Goal: Task Accomplishment & Management: Complete application form

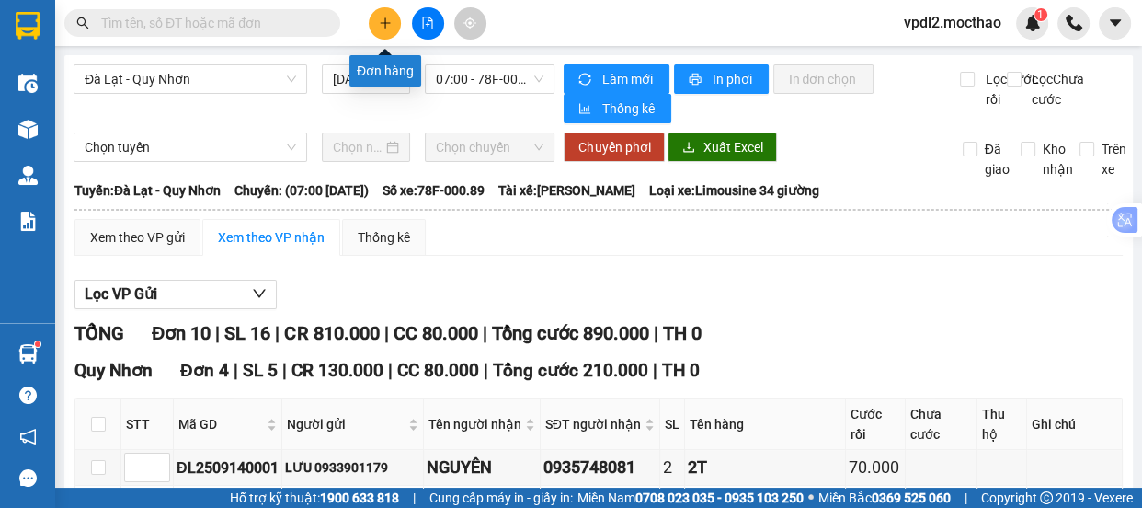
click at [394, 18] on button at bounding box center [385, 23] width 32 height 32
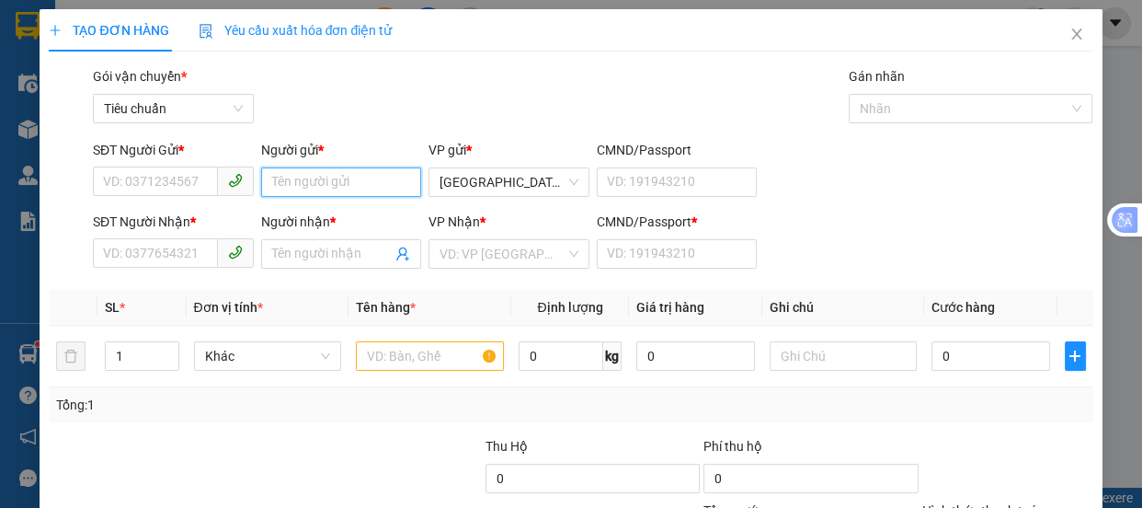
drag, startPoint x: 293, startPoint y: 186, endPoint x: 274, endPoint y: 179, distance: 20.4
click at [293, 184] on input "Người gửi *" at bounding box center [341, 181] width 161 height 29
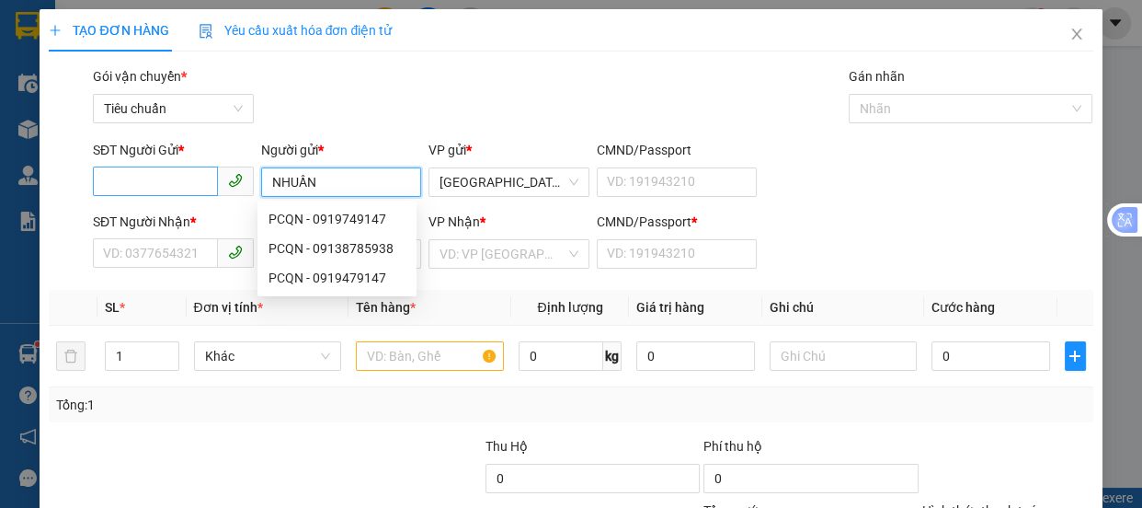
type input "NHUẦN"
drag, startPoint x: 106, startPoint y: 180, endPoint x: 0, endPoint y: 21, distance: 191.0
click at [80, 182] on div "SĐT Người Gửi * VD: 0371234567 Người gửi * NHUẦN VP gửi * Đà Lạt CMND/Passport …" at bounding box center [570, 172] width 1047 height 64
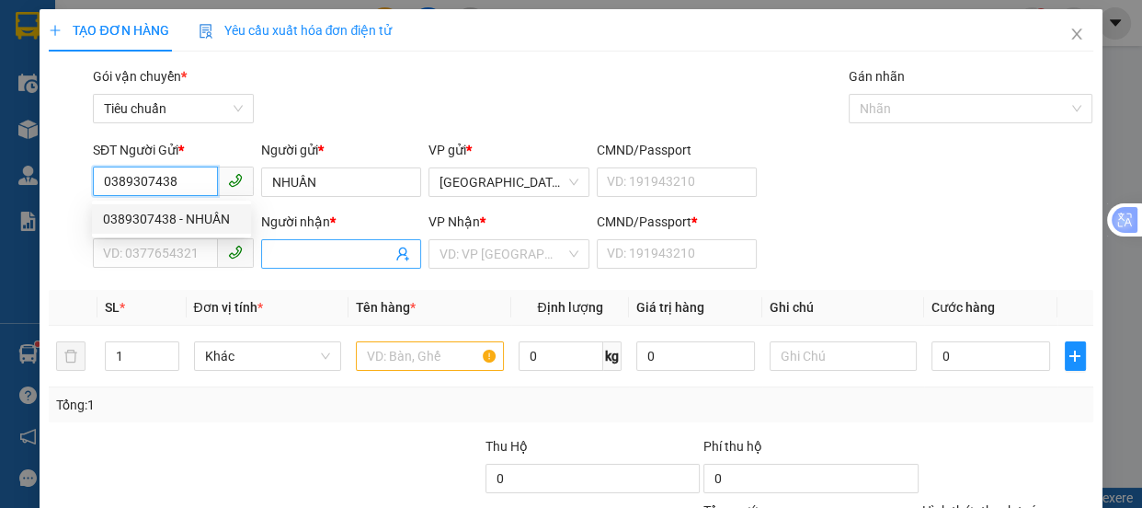
type input "0389307438"
click at [292, 257] on input "Người nhận *" at bounding box center [332, 254] width 120 height 20
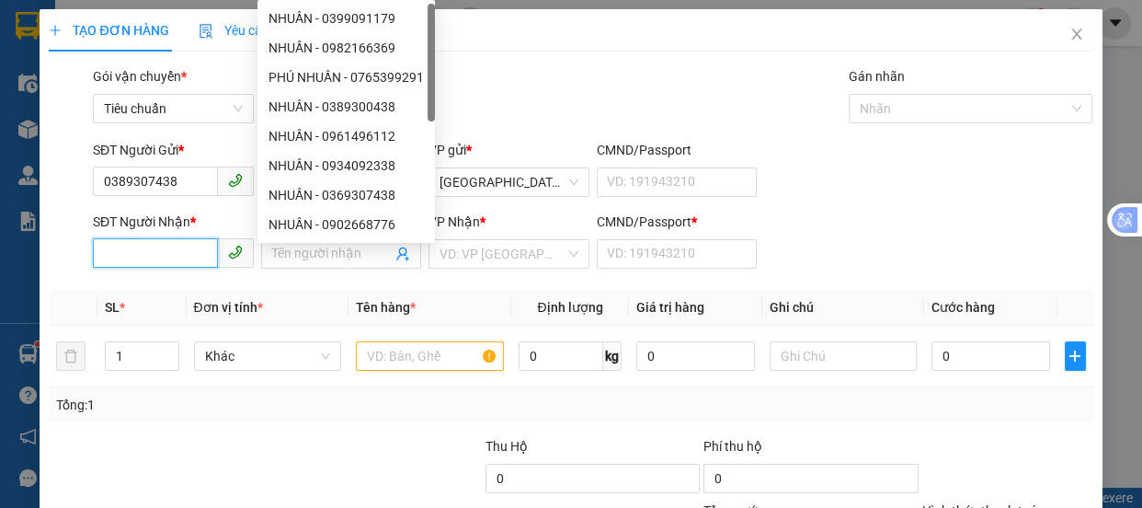
click at [193, 255] on input "SĐT Người Nhận *" at bounding box center [155, 252] width 125 height 29
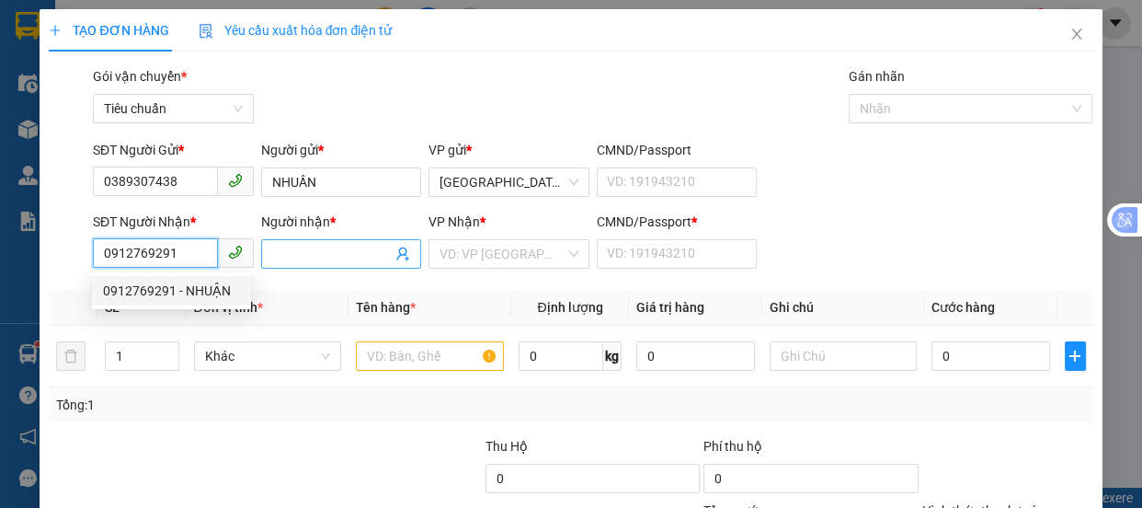
type input "0912769291"
click at [314, 263] on input "Người nhận *" at bounding box center [332, 254] width 120 height 20
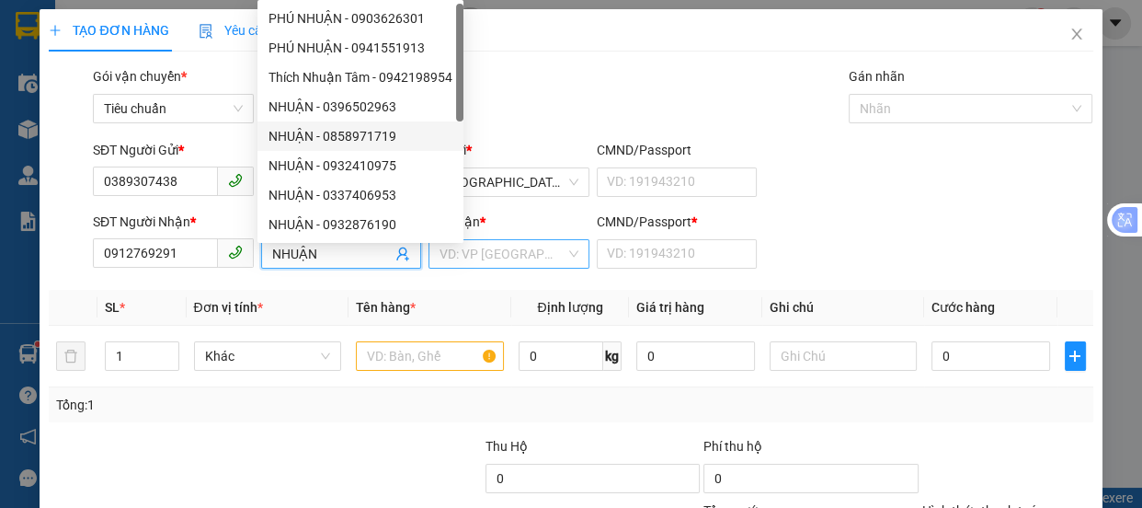
type input "NHUẬN"
drag, startPoint x: 485, startPoint y: 266, endPoint x: 494, endPoint y: 246, distance: 22.2
click at [486, 265] on input "search" at bounding box center [503, 254] width 126 height 28
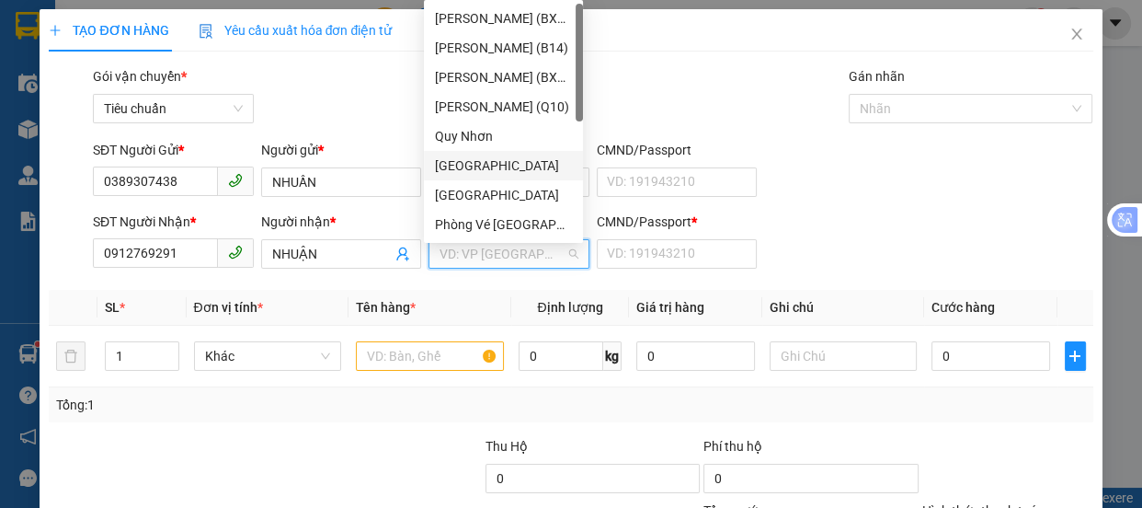
drag, startPoint x: 469, startPoint y: 167, endPoint x: 474, endPoint y: 204, distance: 37.2
click at [471, 169] on div "[GEOGRAPHIC_DATA]" at bounding box center [503, 165] width 137 height 20
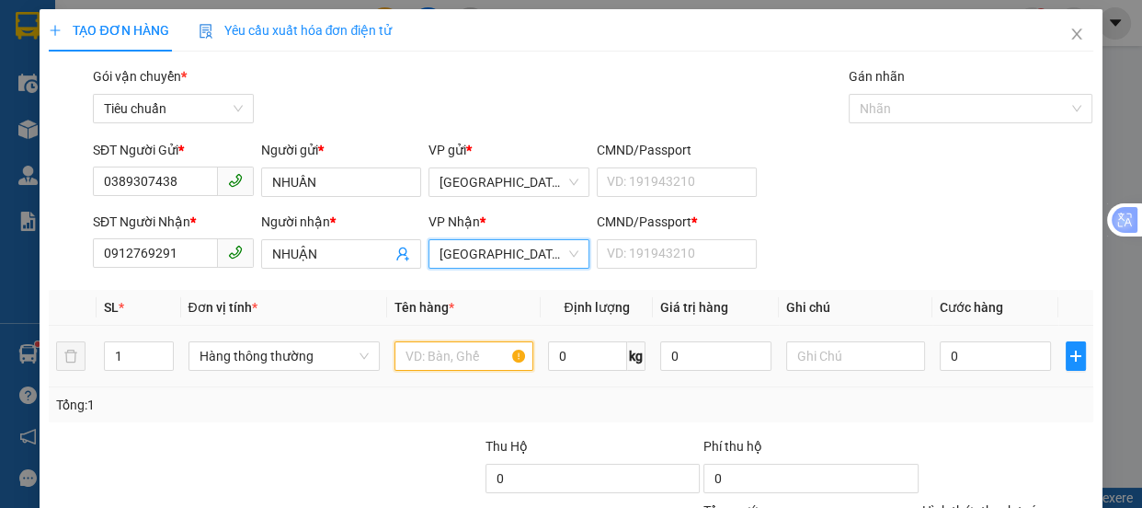
click at [437, 360] on input "text" at bounding box center [463, 355] width 139 height 29
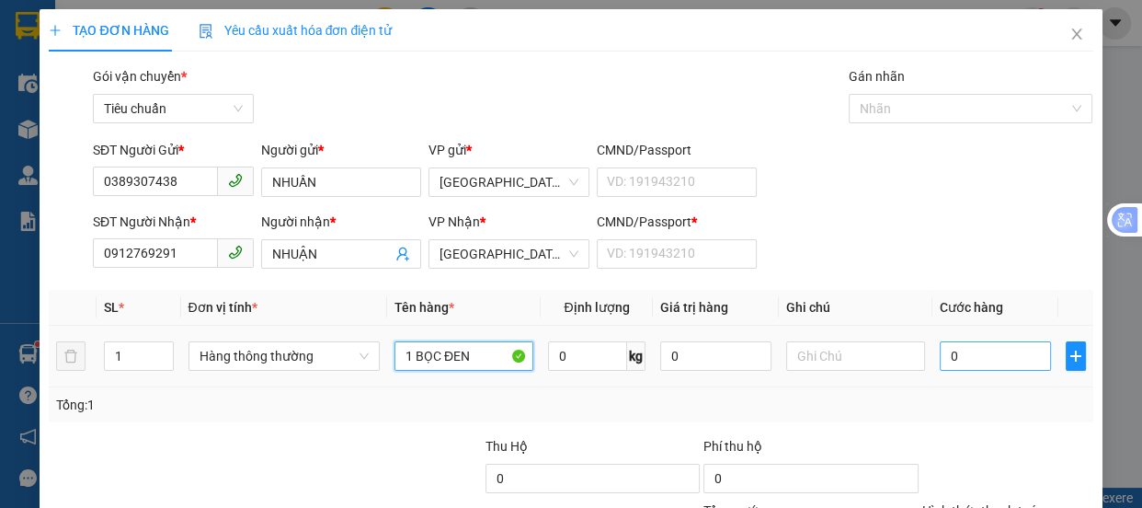
type input "1 BỌC ĐEN"
click at [966, 353] on input "0" at bounding box center [995, 355] width 111 height 29
type input "5"
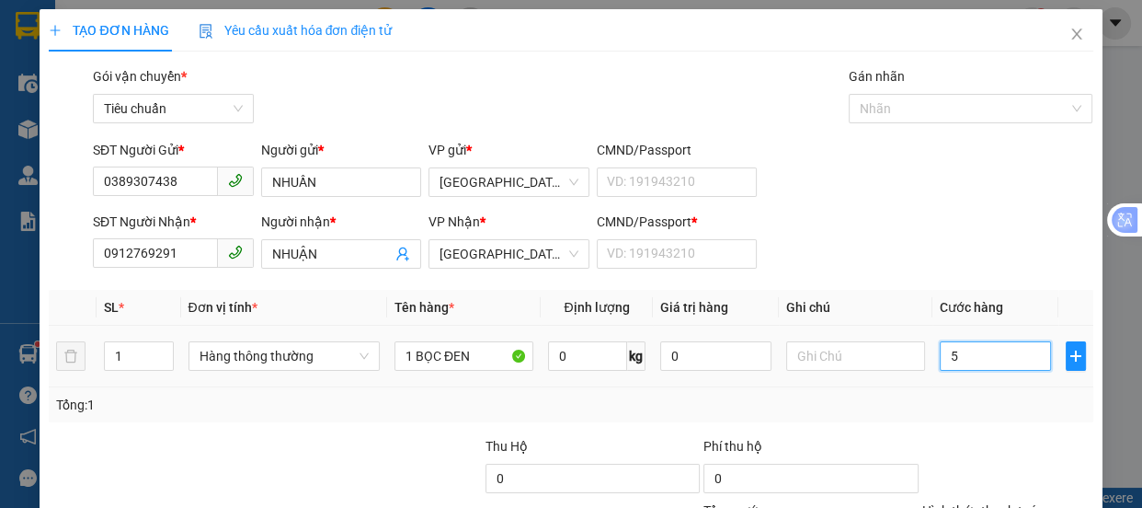
type input "50"
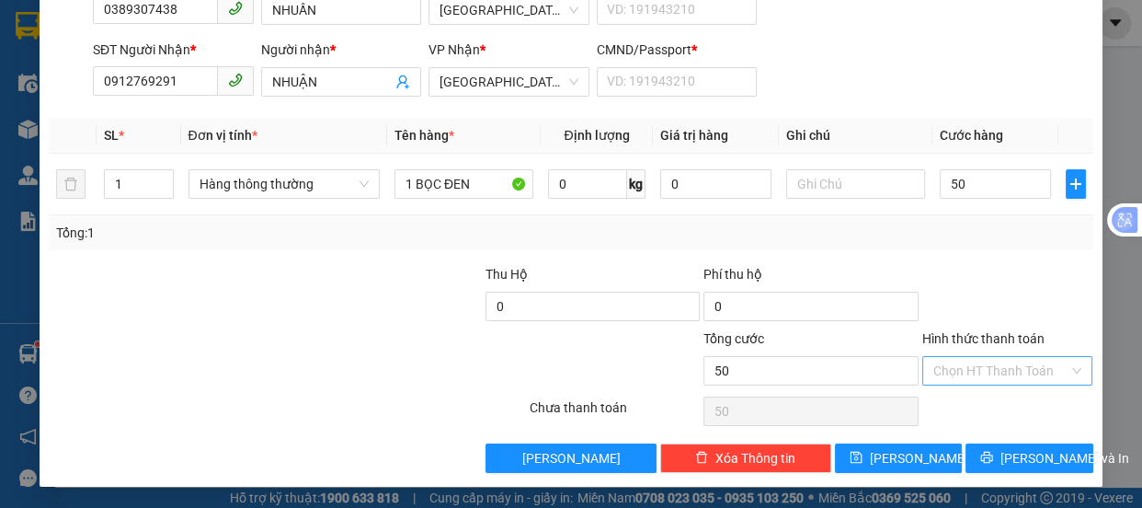
type input "50.000"
click at [947, 367] on input "Hình thức thanh toán" at bounding box center [1001, 371] width 136 height 28
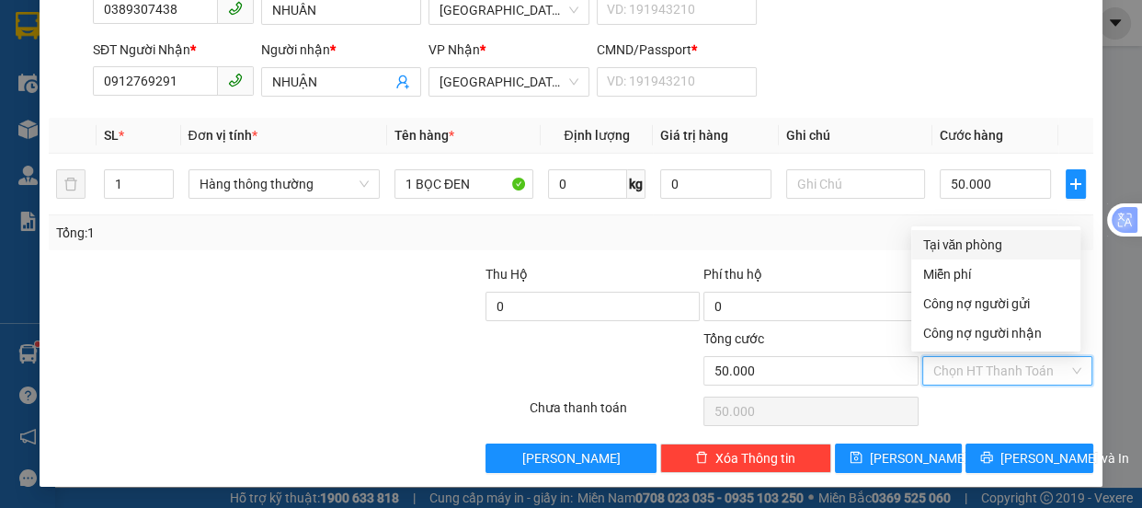
click at [971, 249] on div "Tại văn phòng" at bounding box center [995, 244] width 147 height 20
type input "0"
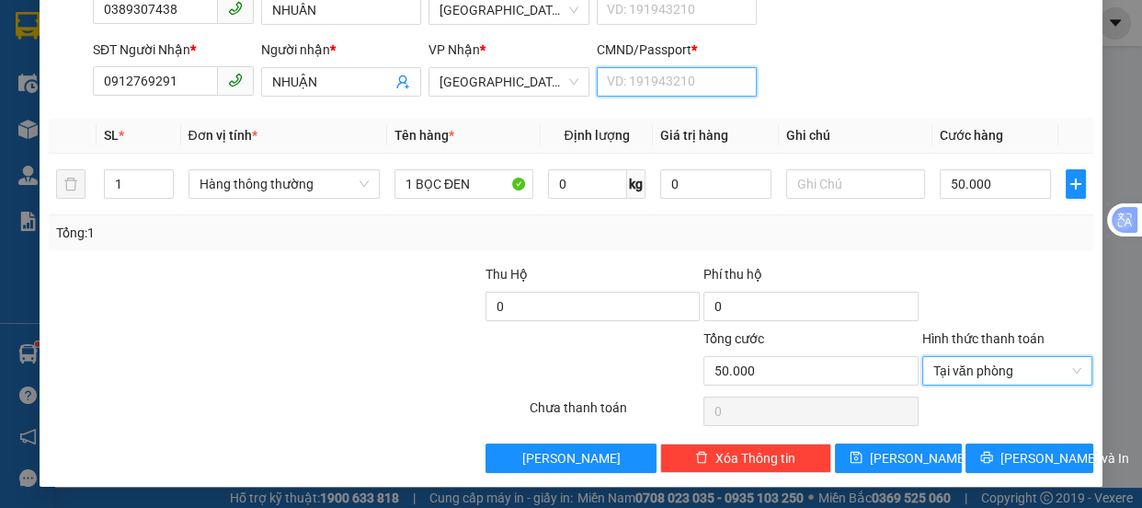
click at [668, 79] on input "CMND/Passport *" at bounding box center [677, 81] width 161 height 29
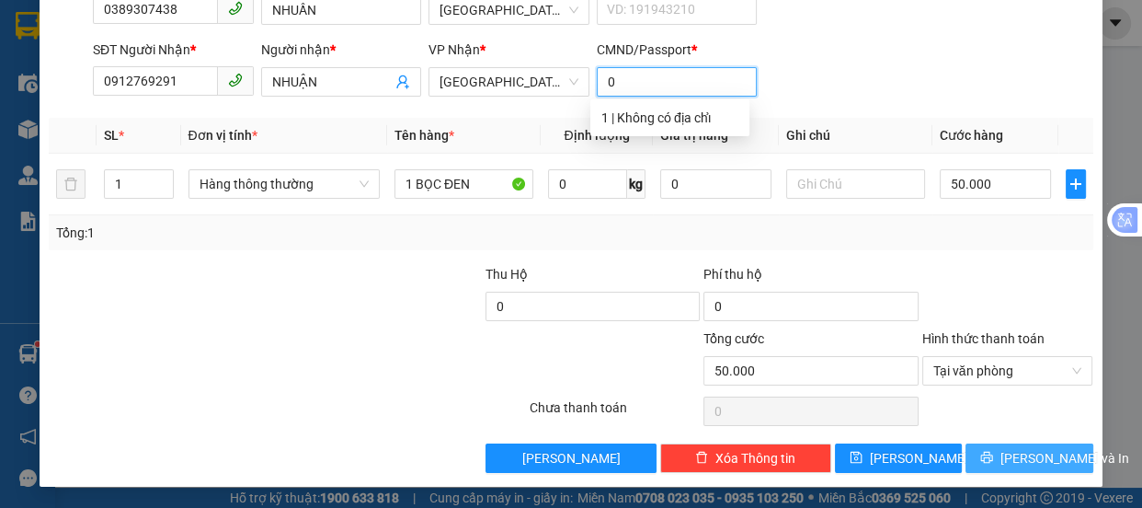
type input "0"
click at [1006, 461] on span "[PERSON_NAME] và In" at bounding box center [1064, 458] width 129 height 20
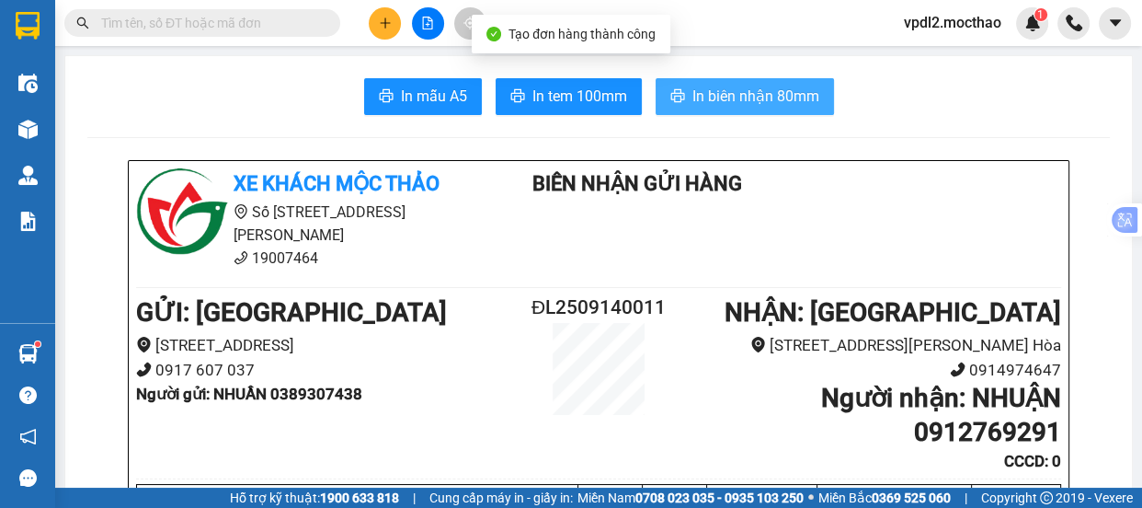
click at [710, 89] on span "In biên nhận 80mm" at bounding box center [755, 96] width 127 height 23
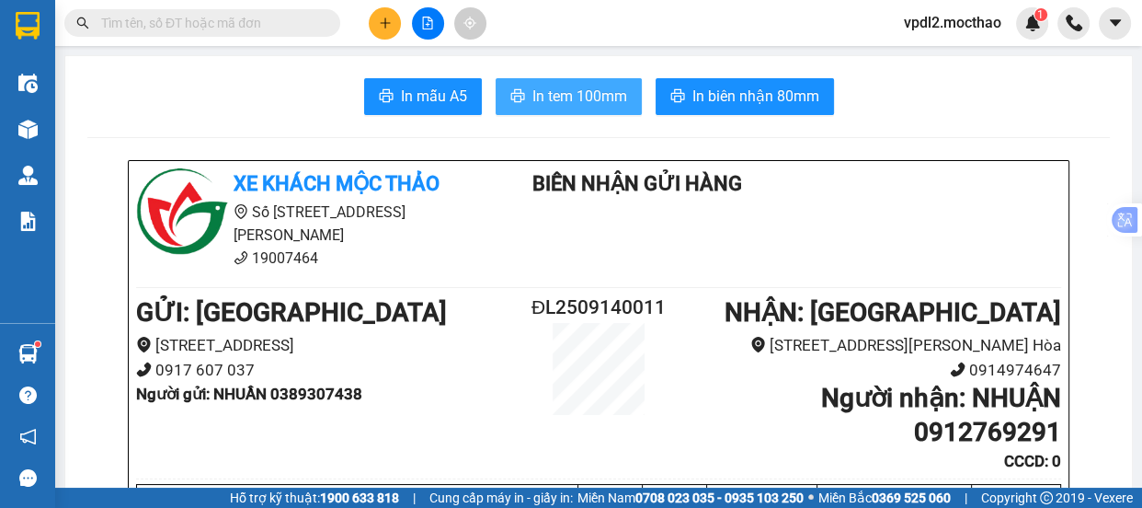
click at [562, 90] on span "In tem 100mm" at bounding box center [579, 96] width 95 height 23
click at [572, 100] on span "In tem 100mm" at bounding box center [579, 96] width 95 height 23
click at [380, 29] on icon "plus" at bounding box center [385, 23] width 13 height 13
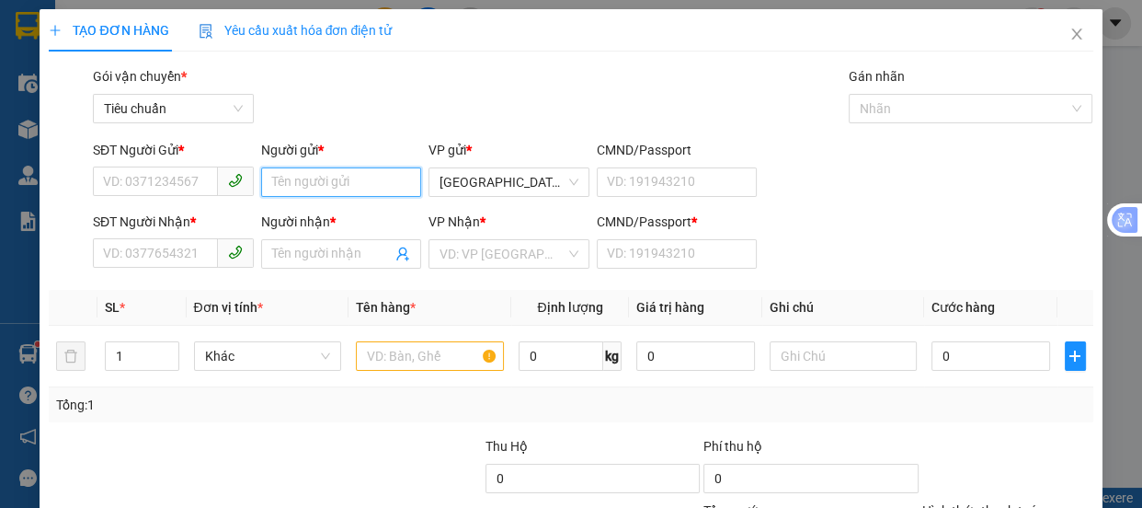
drag, startPoint x: 320, startPoint y: 182, endPoint x: 359, endPoint y: 140, distance: 57.3
click at [320, 181] on input "Người gửi *" at bounding box center [341, 181] width 161 height 29
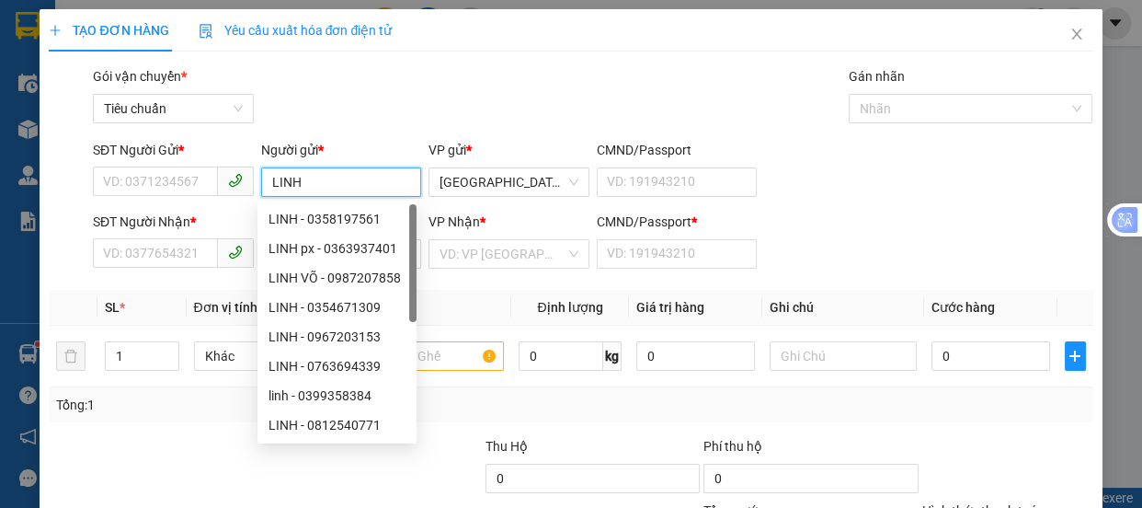
type input "LINH"
click at [104, 197] on div "SĐT Người Gửi * VD: 0371234567" at bounding box center [173, 172] width 161 height 64
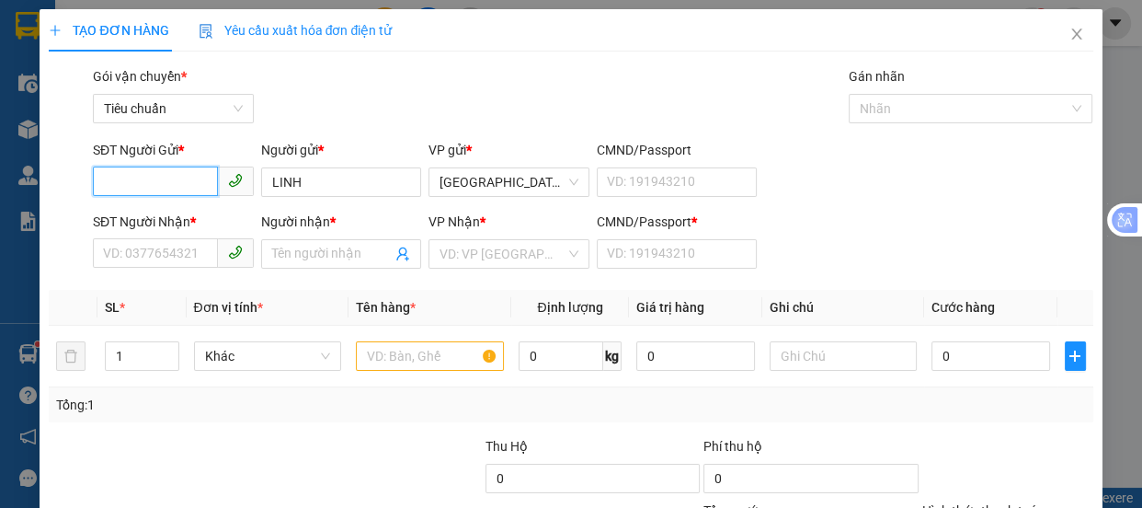
click at [104, 189] on input "SĐT Người Gửi *" at bounding box center [155, 180] width 125 height 29
type input "0868122205"
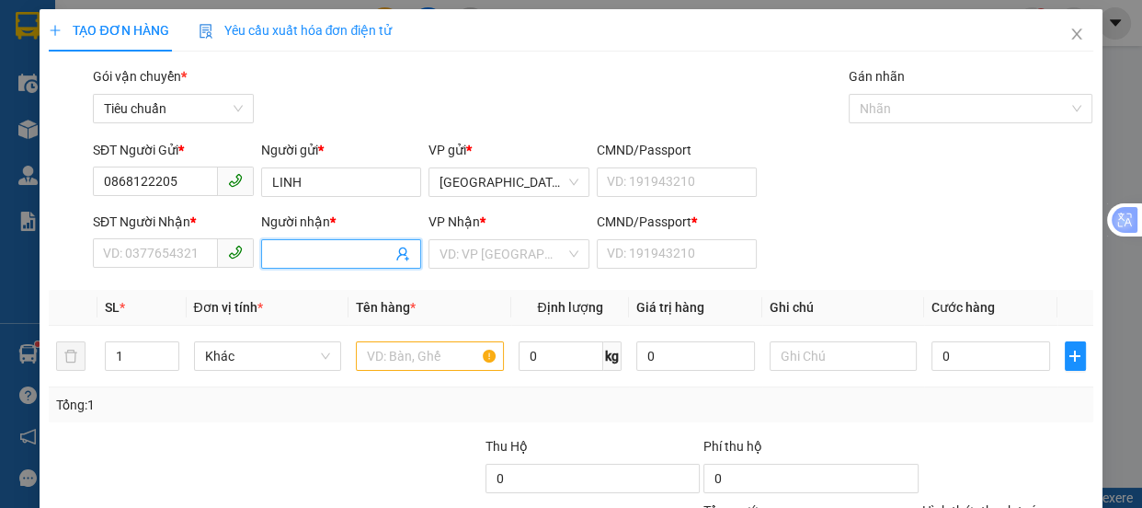
click at [286, 256] on input "Người nhận *" at bounding box center [332, 254] width 120 height 20
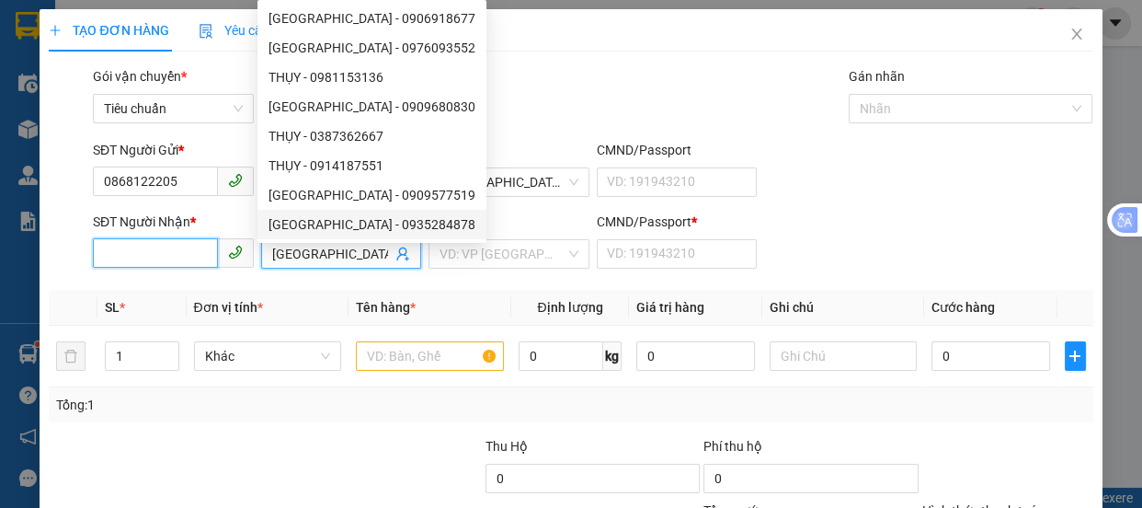
click at [162, 257] on input "SĐT Người Nhận *" at bounding box center [155, 252] width 125 height 29
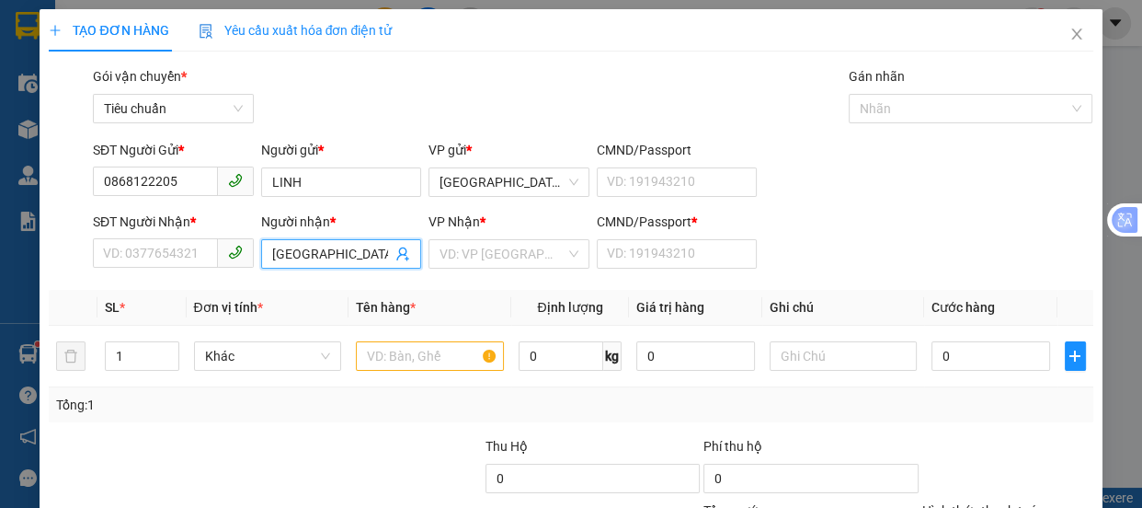
click at [303, 250] on input "[GEOGRAPHIC_DATA]" at bounding box center [332, 254] width 120 height 20
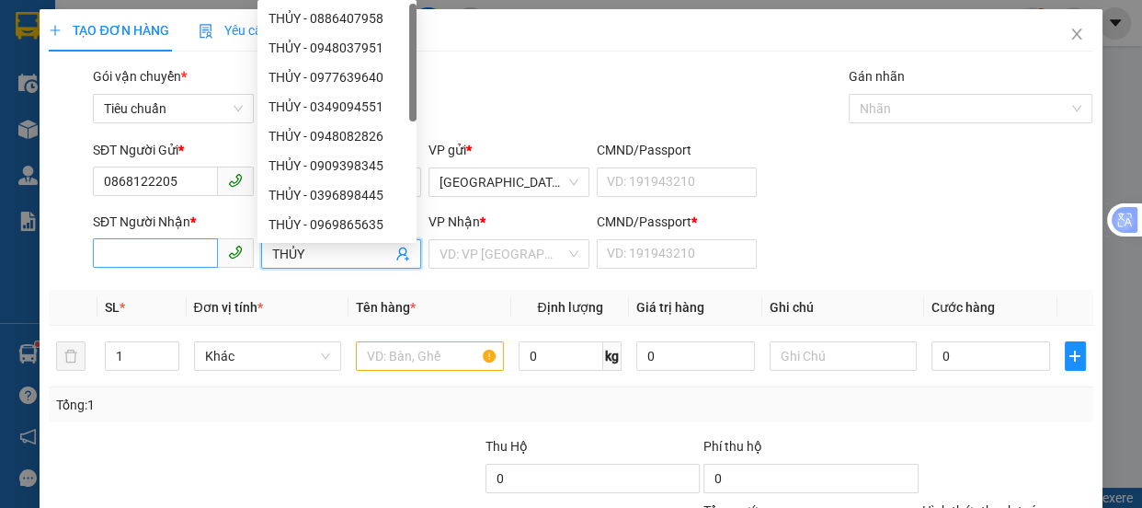
type input "THỦY"
click at [115, 257] on input "SĐT Người Nhận *" at bounding box center [155, 252] width 125 height 29
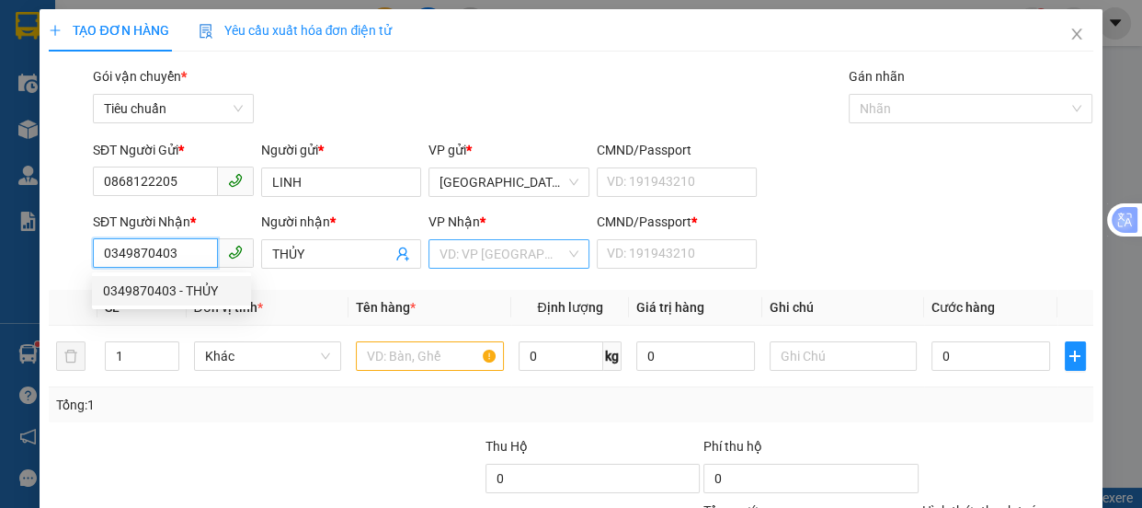
type input "0349870403"
click at [507, 259] on input "search" at bounding box center [503, 254] width 126 height 28
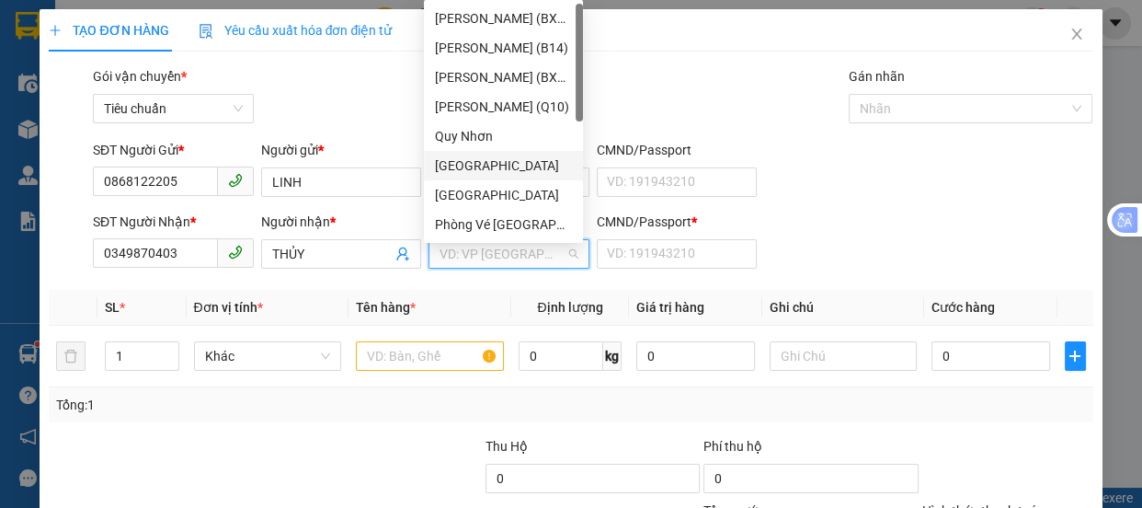
click at [472, 161] on div "[GEOGRAPHIC_DATA]" at bounding box center [503, 165] width 137 height 20
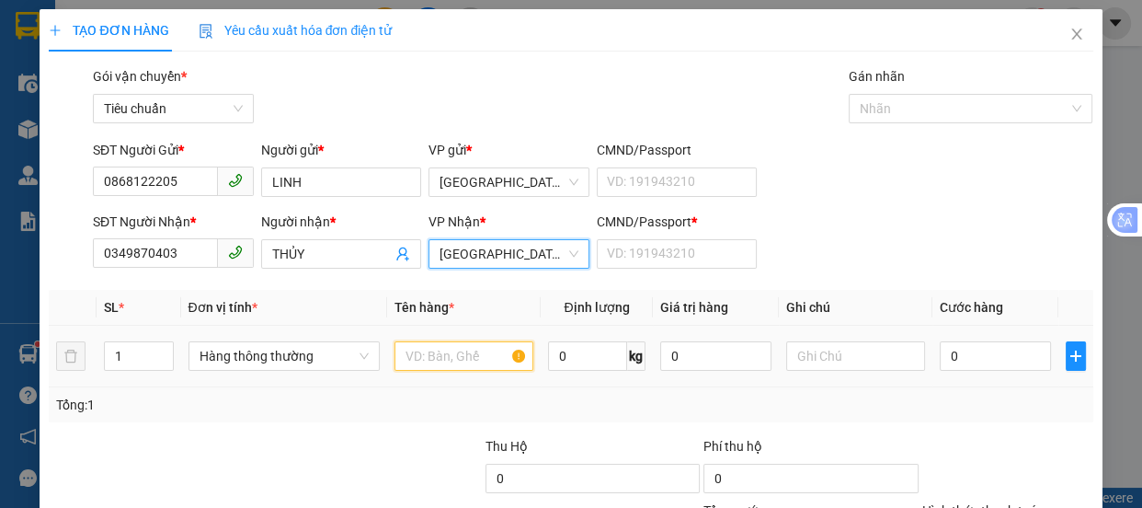
drag, startPoint x: 433, startPoint y: 363, endPoint x: 490, endPoint y: 307, distance: 80.0
click at [432, 361] on input "text" at bounding box center [463, 355] width 139 height 29
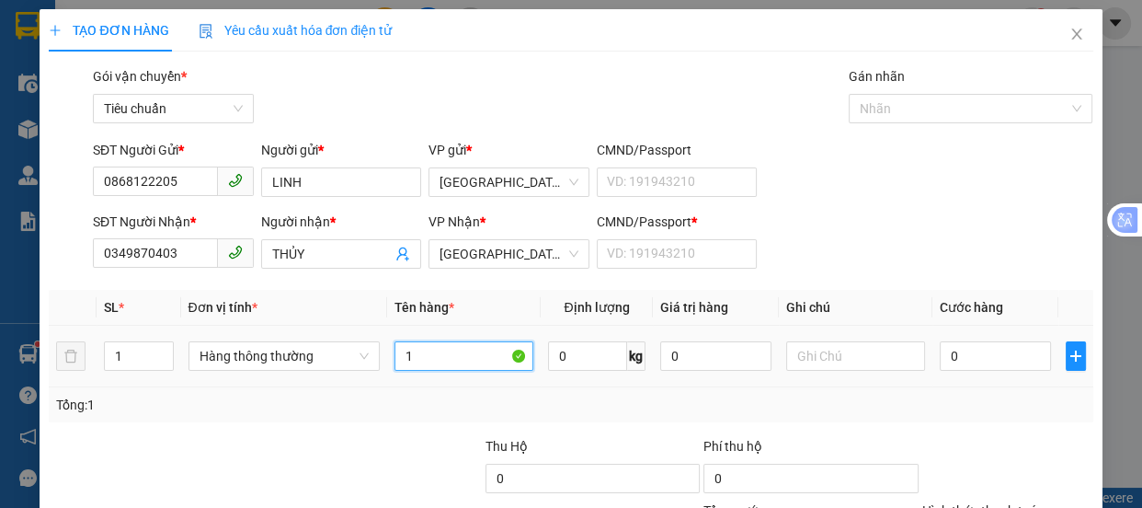
type input "1"
type input "1 GÓI HÔNG"
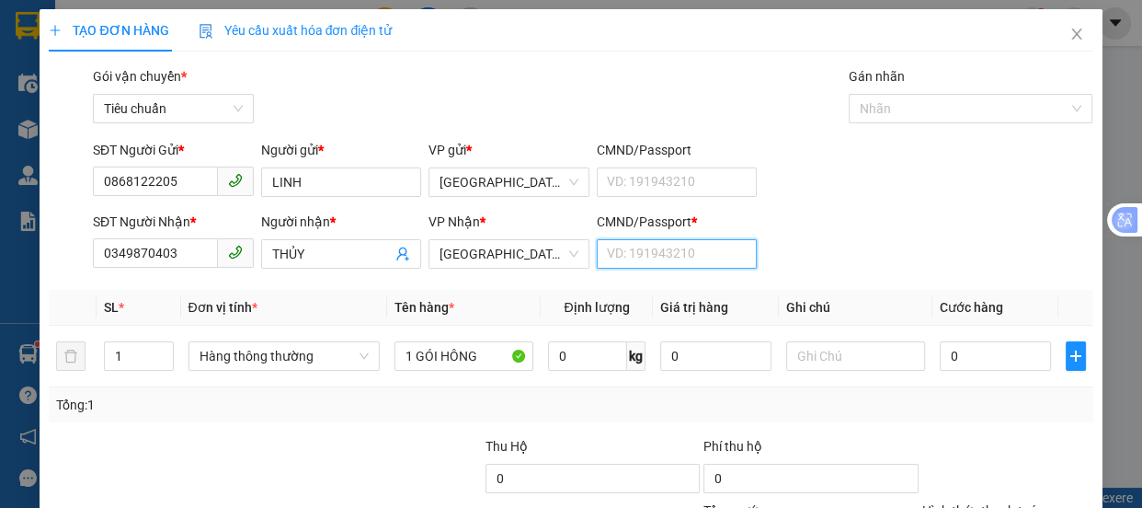
drag, startPoint x: 615, startPoint y: 246, endPoint x: 618, endPoint y: 256, distance: 9.6
click at [615, 251] on input "CMND/Passport *" at bounding box center [677, 253] width 161 height 29
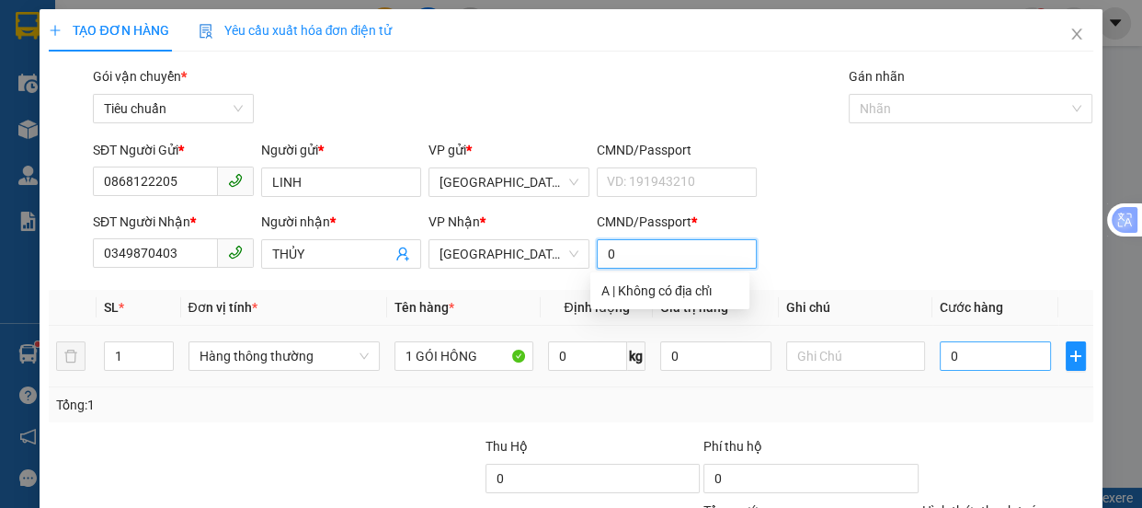
type input "0"
click at [974, 350] on input "0" at bounding box center [995, 355] width 111 height 29
type input "4"
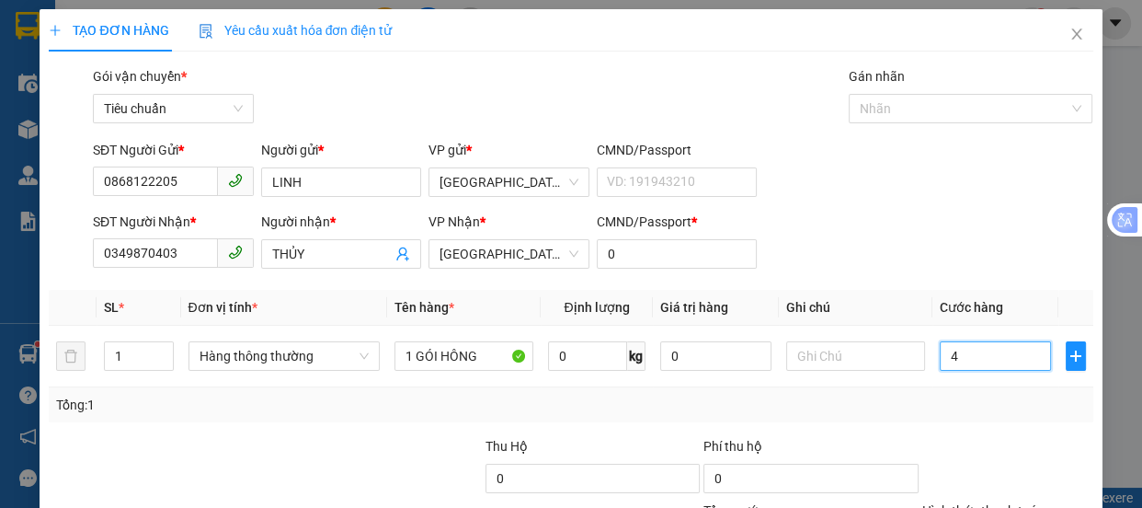
type input "40"
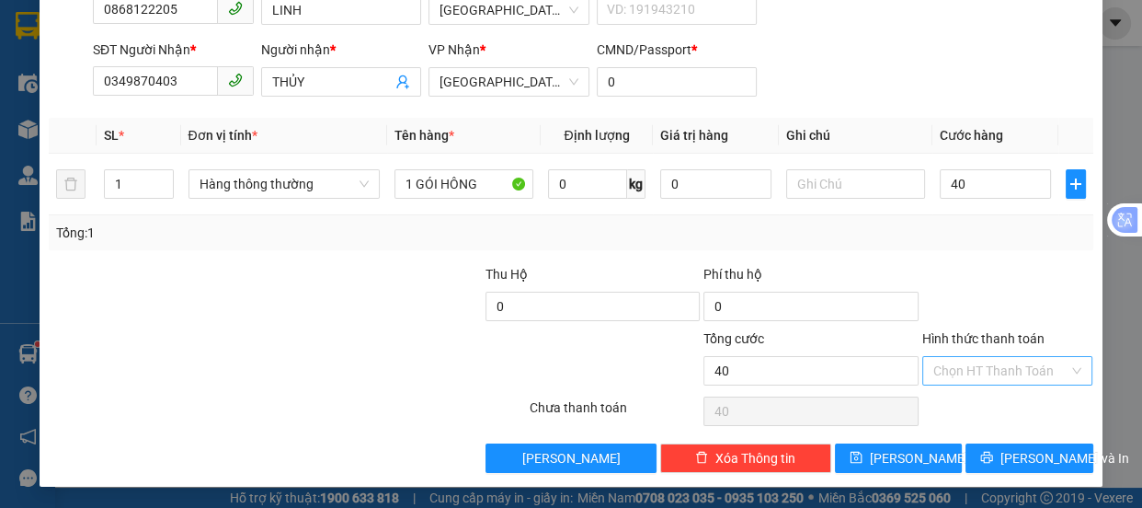
type input "40.000"
drag, startPoint x: 962, startPoint y: 372, endPoint x: 966, endPoint y: 246, distance: 127.0
click at [963, 371] on input "Hình thức thanh toán" at bounding box center [1001, 371] width 136 height 28
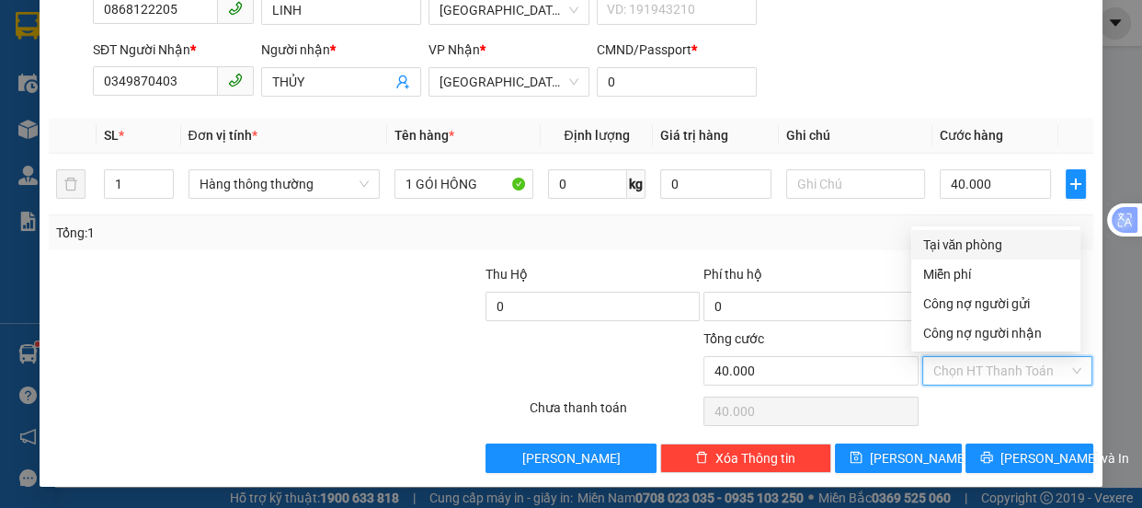
drag, startPoint x: 966, startPoint y: 246, endPoint x: 1011, endPoint y: 311, distance: 79.3
click at [969, 242] on div "Tại văn phòng" at bounding box center [995, 244] width 147 height 20
type input "0"
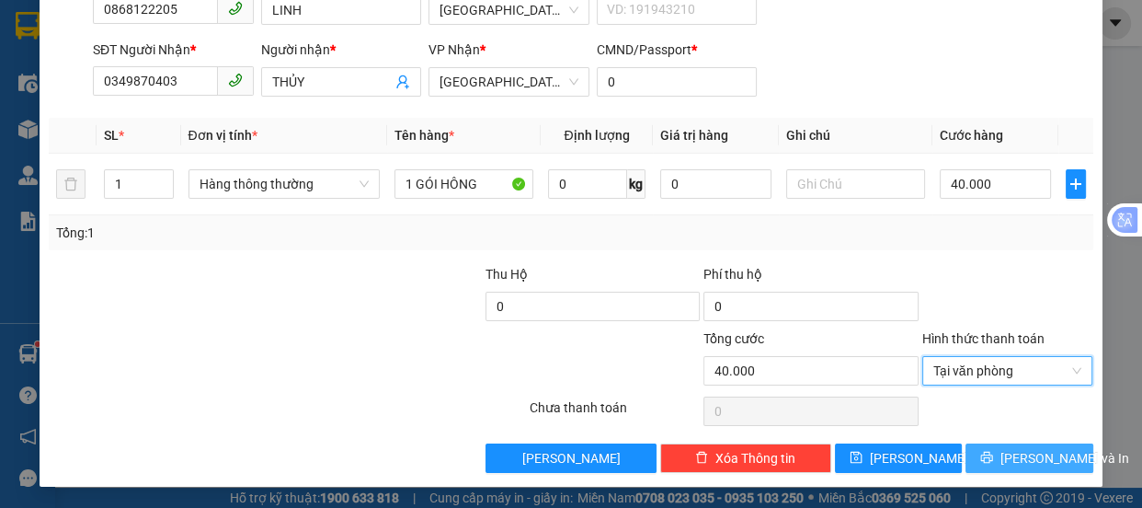
click at [1010, 458] on span "[PERSON_NAME] và In" at bounding box center [1064, 458] width 129 height 20
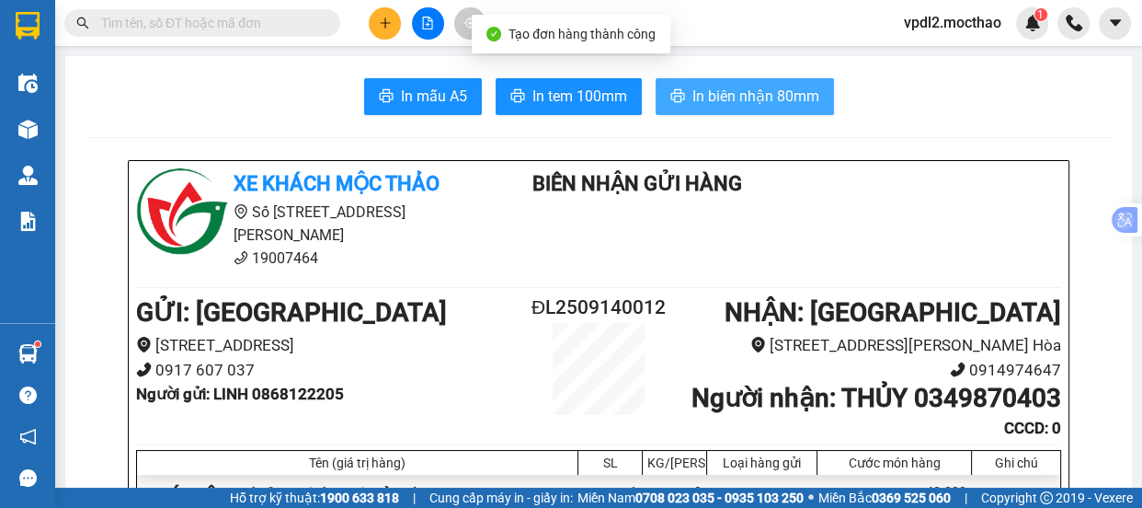
click at [721, 97] on span "In biên nhận 80mm" at bounding box center [755, 96] width 127 height 23
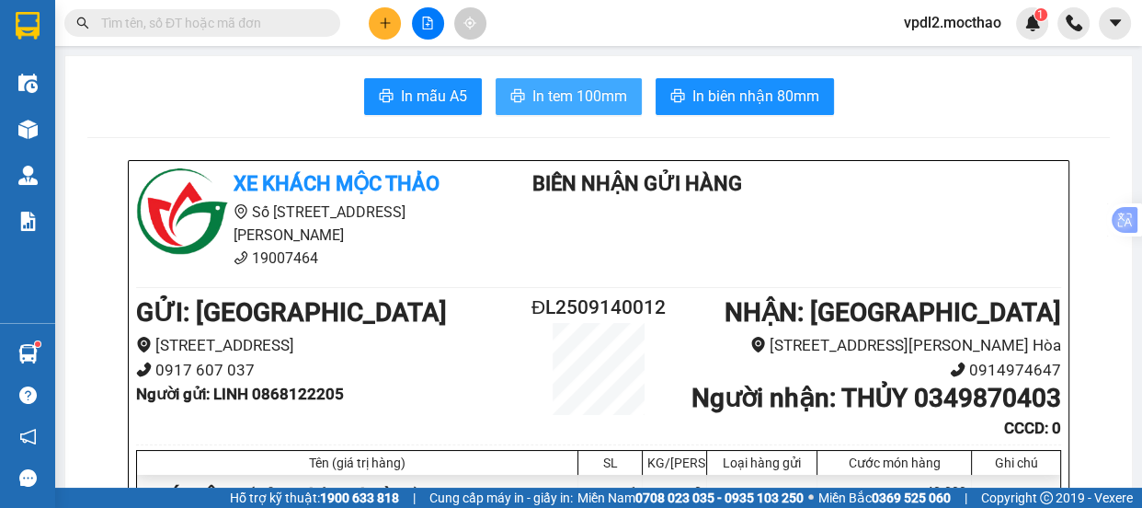
click at [568, 97] on span "In tem 100mm" at bounding box center [579, 96] width 95 height 23
